Goal: Task Accomplishment & Management: Manage account settings

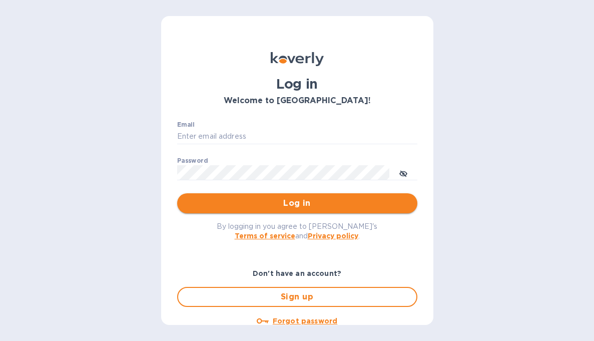
type input "b@[DOMAIN_NAME]"
click at [346, 204] on span "Log in" at bounding box center [297, 203] width 224 height 12
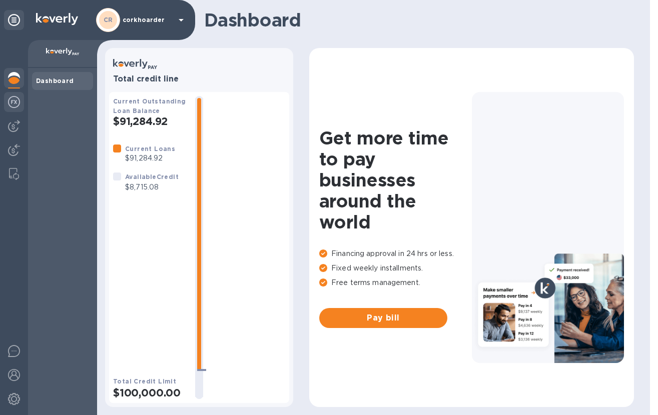
click at [16, 101] on img at bounding box center [14, 102] width 12 height 12
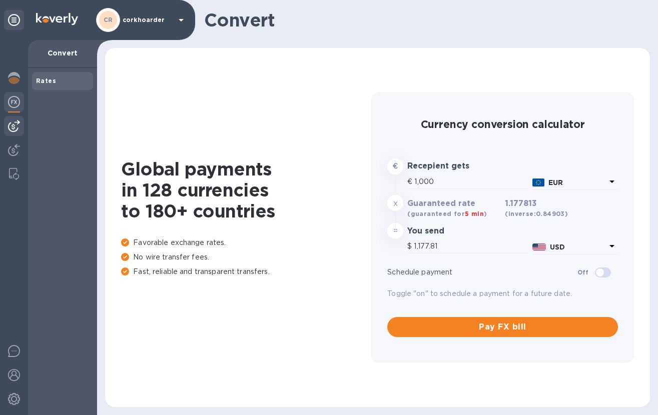
click at [12, 126] on img at bounding box center [14, 126] width 12 height 12
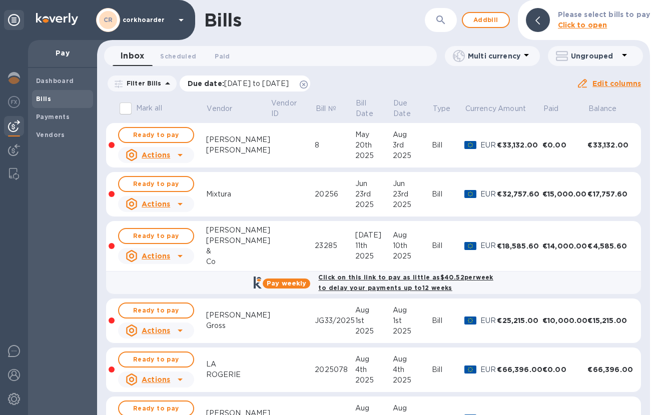
click at [308, 83] on icon at bounding box center [304, 85] width 8 height 8
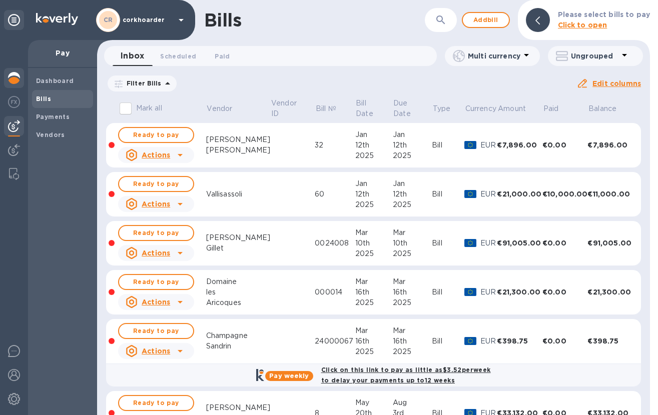
click at [18, 80] on img at bounding box center [14, 78] width 12 height 12
